Goal: Connect with others: Connect with other users

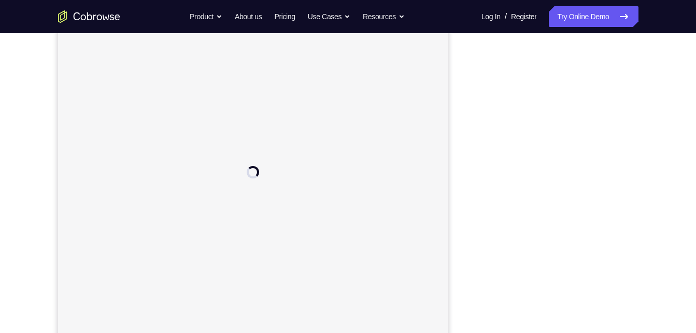
scroll to position [137, 0]
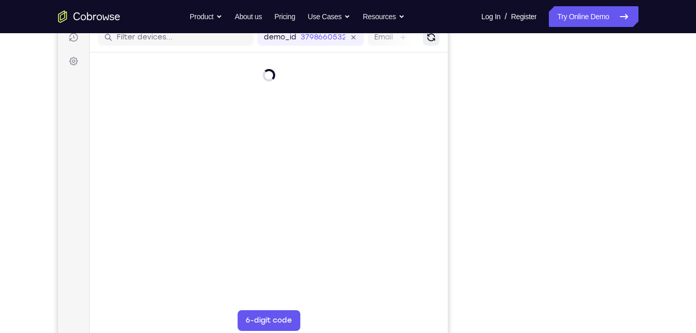
click at [430, 39] on icon "Refresh" at bounding box center [430, 37] width 11 height 11
click at [428, 40] on icon "Refresh" at bounding box center [430, 37] width 11 height 11
click at [428, 40] on icon "Refresh" at bounding box center [430, 37] width 13 height 13
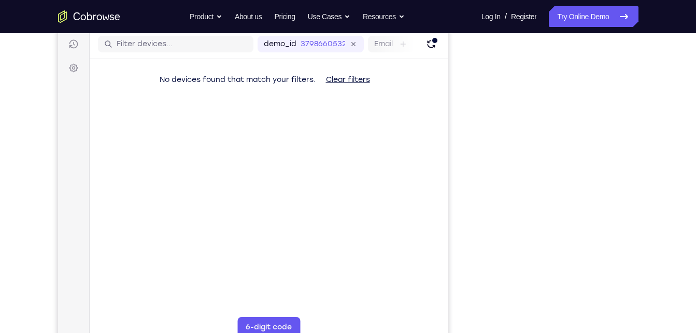
scroll to position [132, 0]
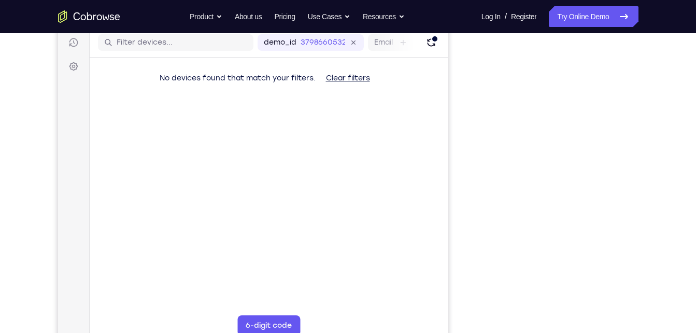
click at [428, 34] on div "demo_id 3798660532 3798660532 Email User ID Device ID Device name" at bounding box center [268, 43] width 358 height 30
click at [428, 38] on icon "Refresh" at bounding box center [430, 42] width 14 height 14
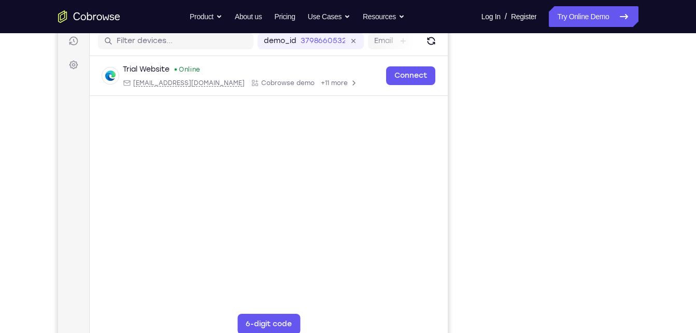
scroll to position [134, 0]
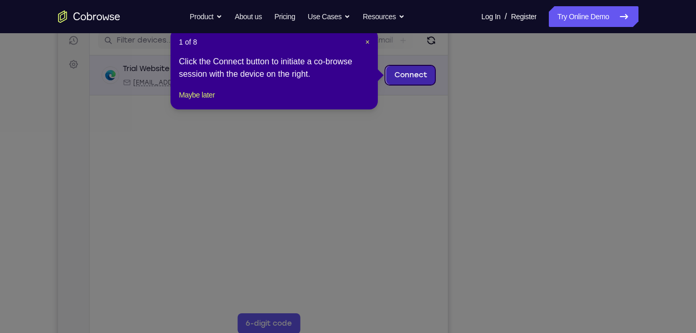
click at [399, 76] on link "Connect" at bounding box center [409, 75] width 49 height 19
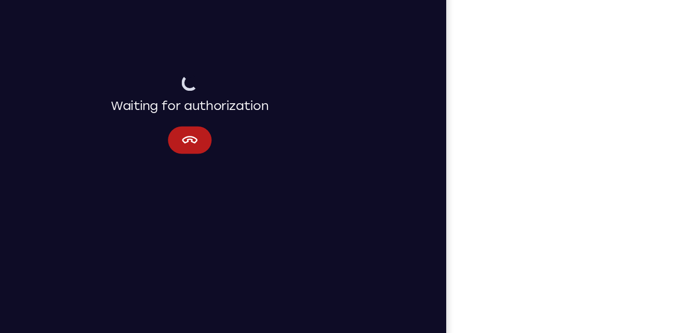
scroll to position [142, 0]
